Goal: Check status: Check status

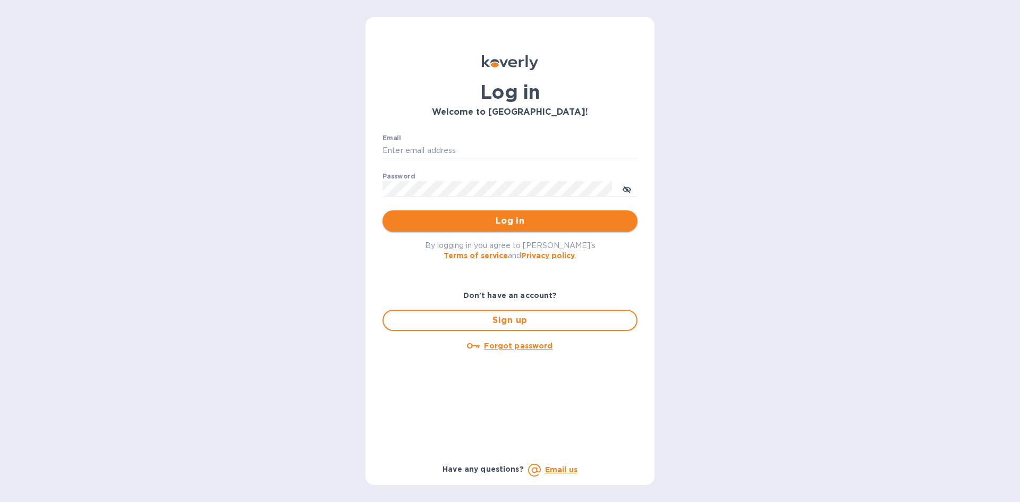
type input "[PERSON_NAME][EMAIL_ADDRESS][DOMAIN_NAME]"
click at [505, 219] on span "Log in" at bounding box center [510, 221] width 238 height 13
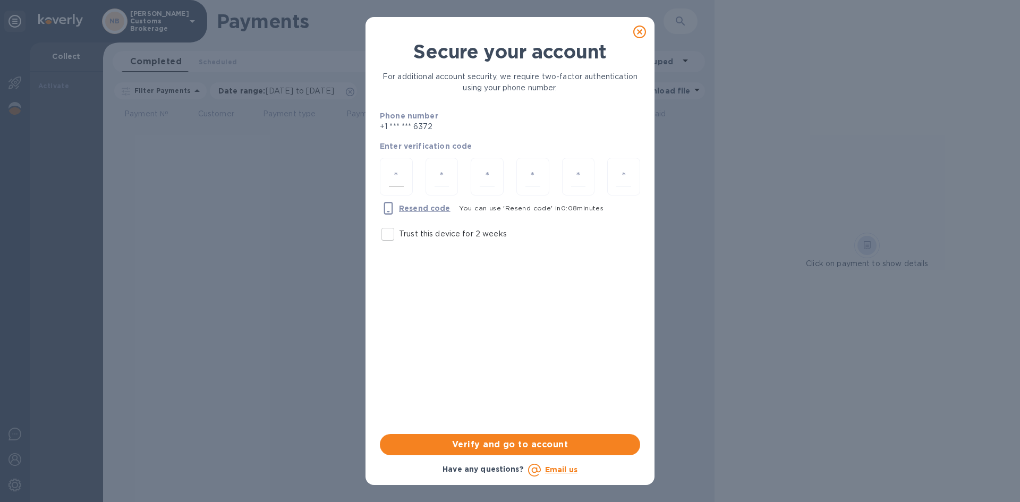
click at [393, 177] on input "number" at bounding box center [396, 177] width 15 height 20
type input "1"
type input "5"
type input "0"
type input "8"
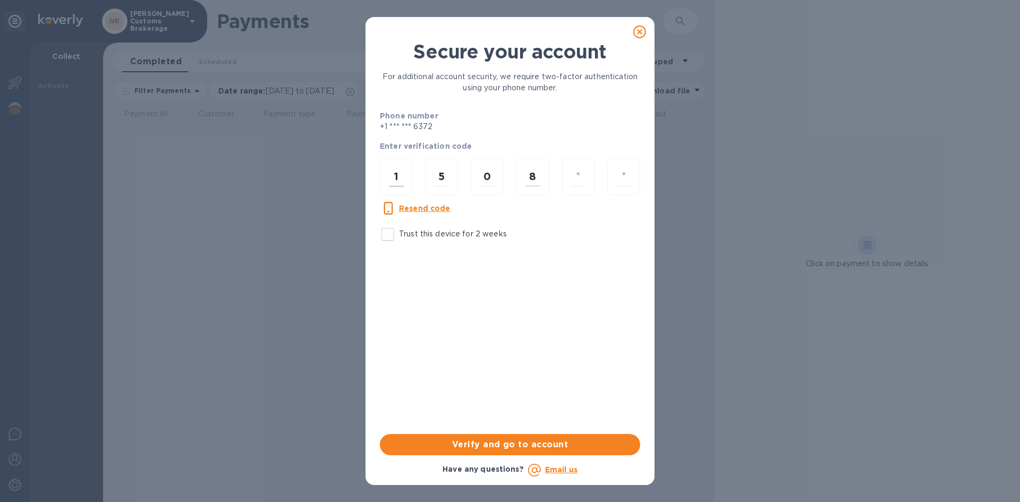
type input "8"
type input "2"
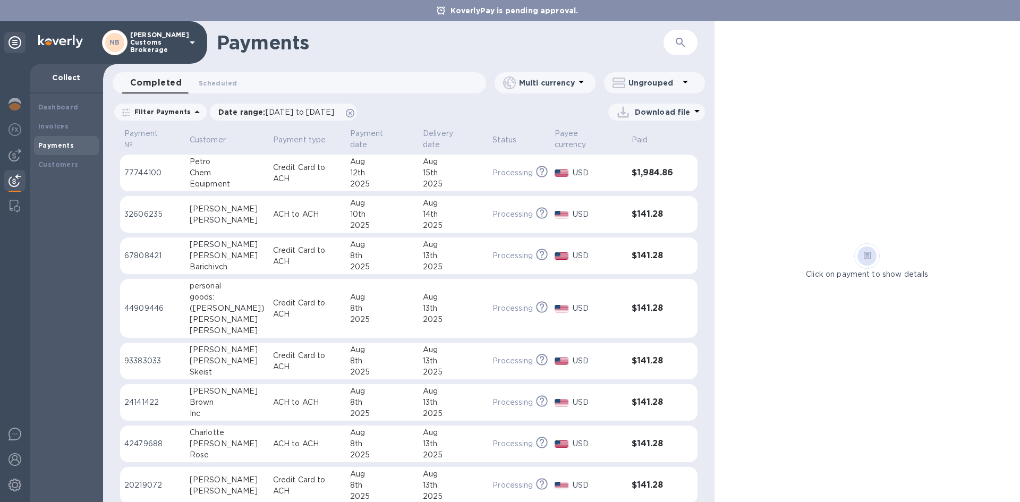
drag, startPoint x: 701, startPoint y: 113, endPoint x: 699, endPoint y: 93, distance: 20.3
click at [699, 93] on div "Payments ​ Completed 0 Scheduled 0 Multi currency Ungrouped Filter Payments Dat…" at bounding box center [408, 261] width 611 height 481
